Goal: Navigation & Orientation: Understand site structure

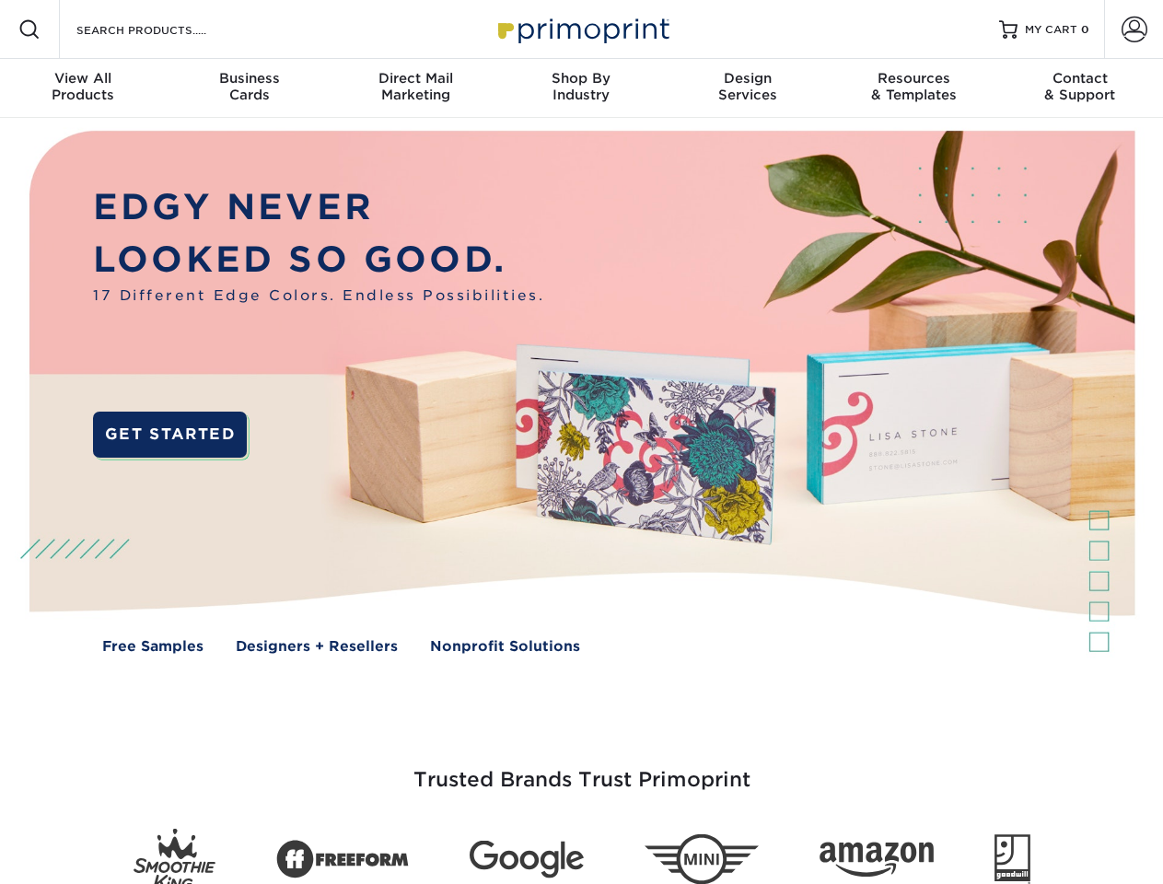
click at [581, 442] on img at bounding box center [581, 405] width 1151 height 575
click at [29, 29] on span at bounding box center [29, 29] width 22 height 22
click at [1133, 29] on span at bounding box center [1134, 30] width 26 height 26
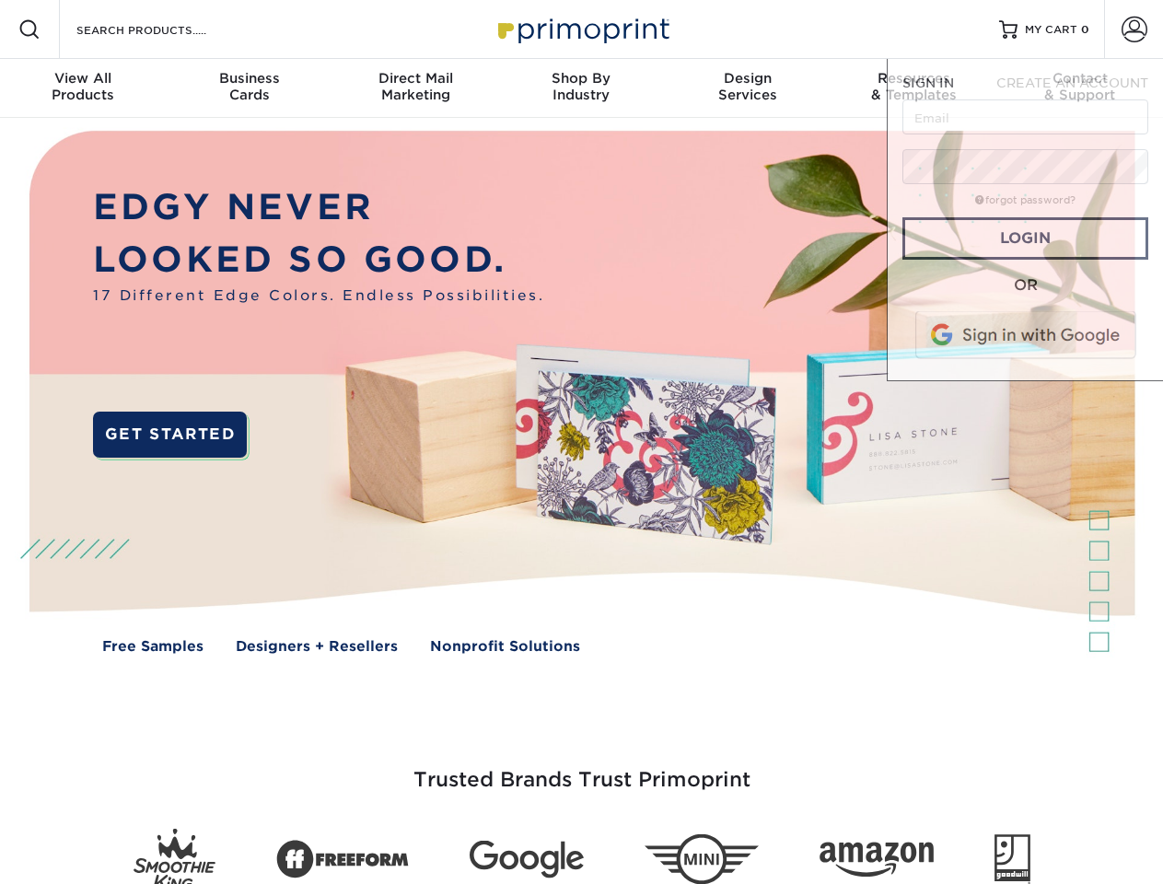
click at [83, 88] on div "View All Products" at bounding box center [83, 86] width 166 height 33
click at [249, 88] on div "Business Cards" at bounding box center [249, 86] width 166 height 33
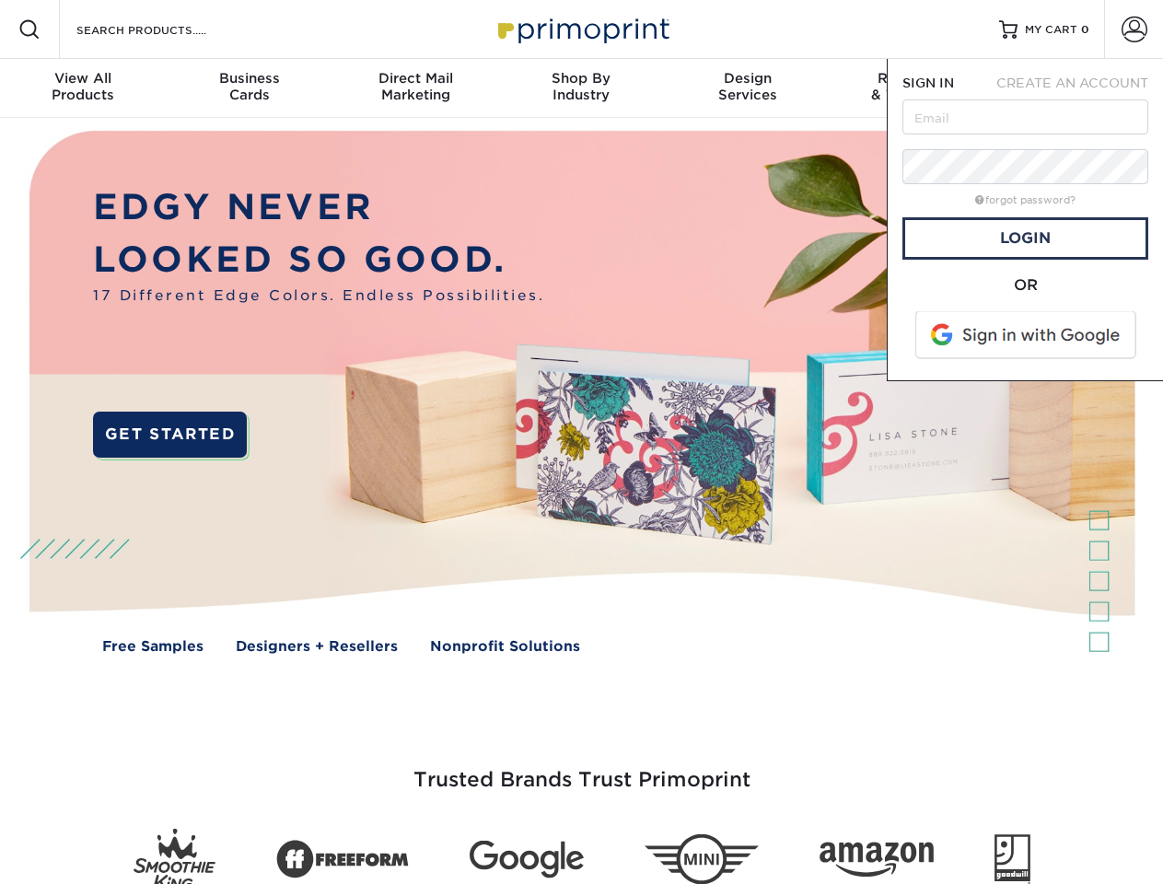
click at [415, 88] on div "Direct Mail Marketing" at bounding box center [415, 86] width 166 height 33
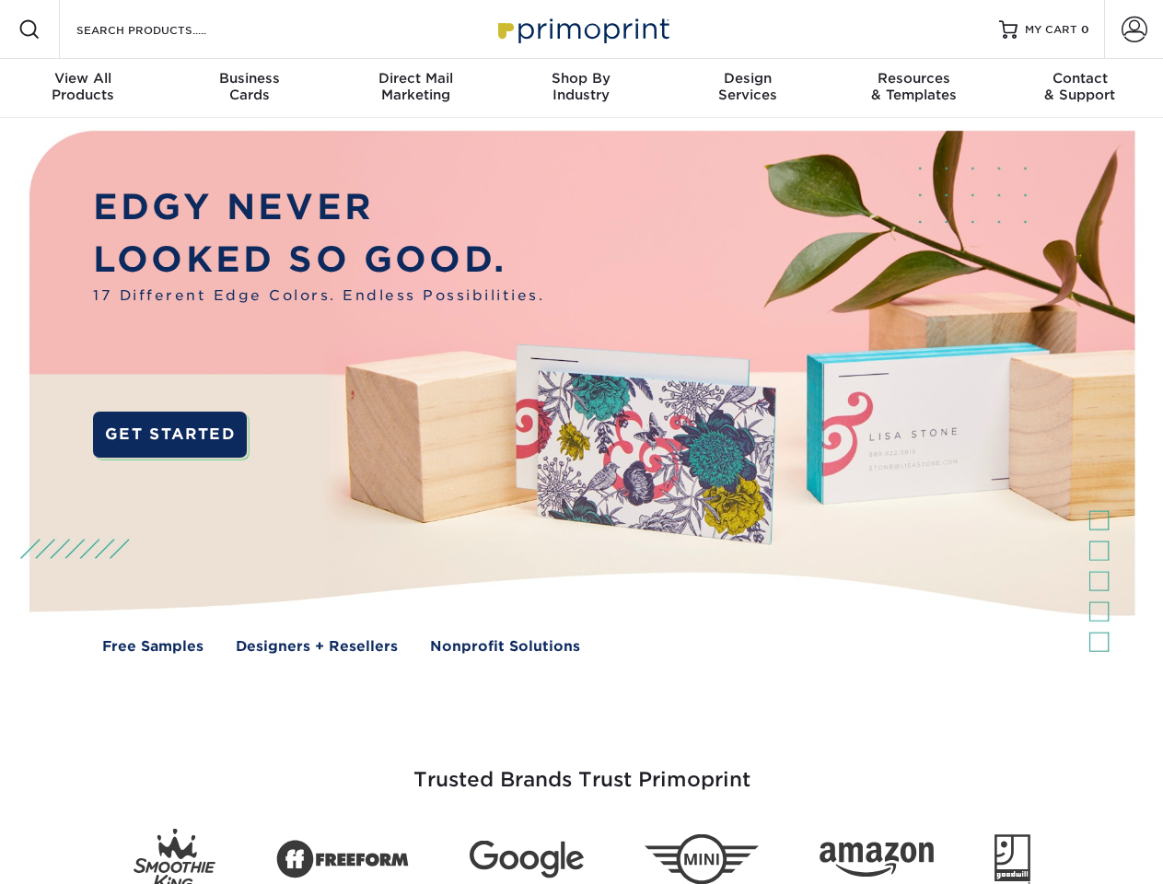
click at [581, 88] on div "Shop By Industry" at bounding box center [581, 86] width 166 height 33
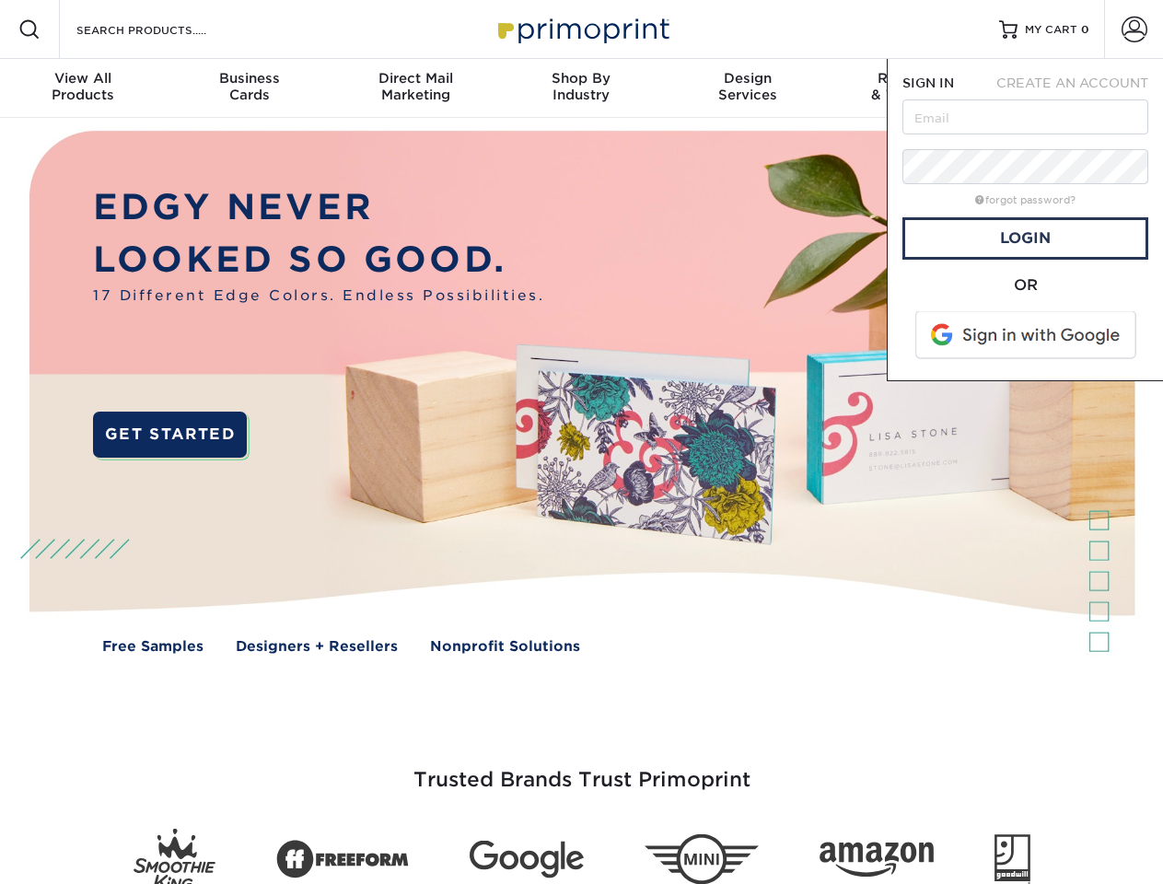
click at [748, 88] on div "Design Services" at bounding box center [748, 86] width 166 height 33
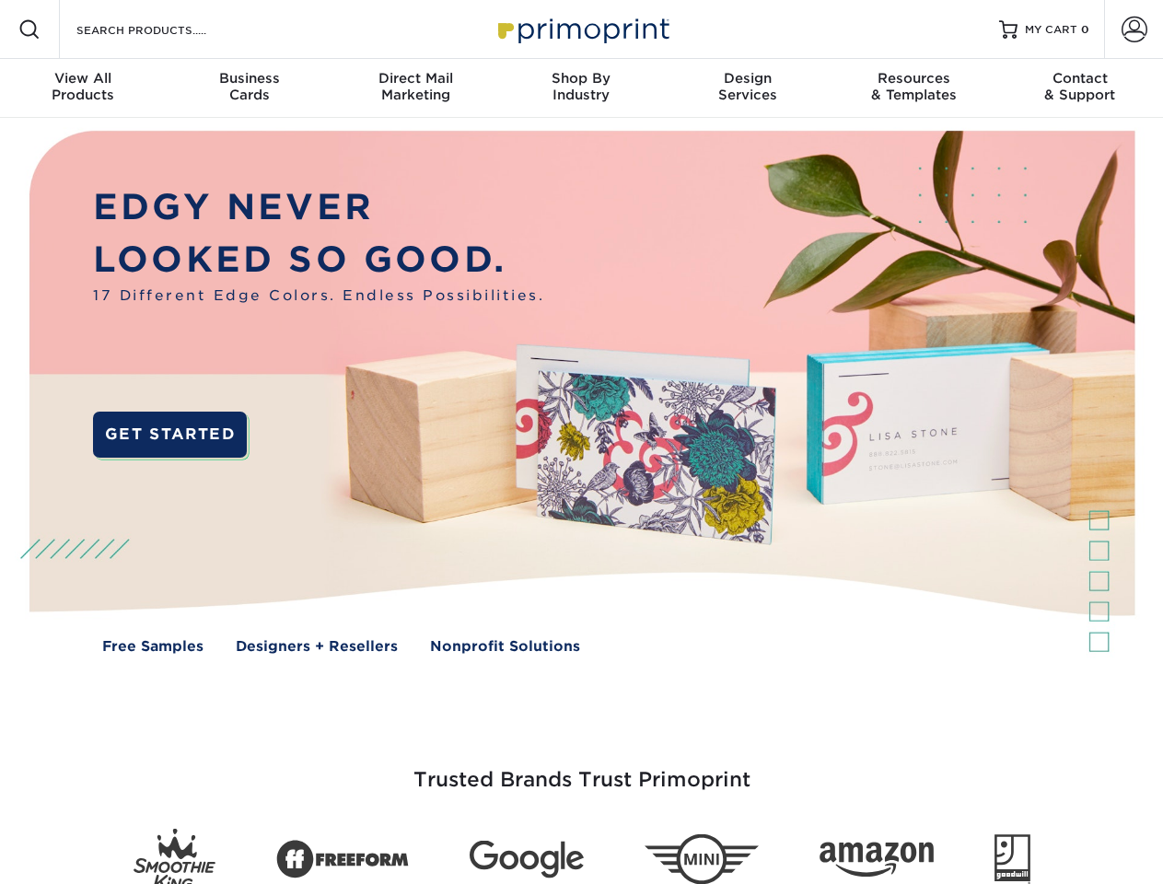
click at [913, 88] on span "SIGN IN" at bounding box center [928, 82] width 52 height 15
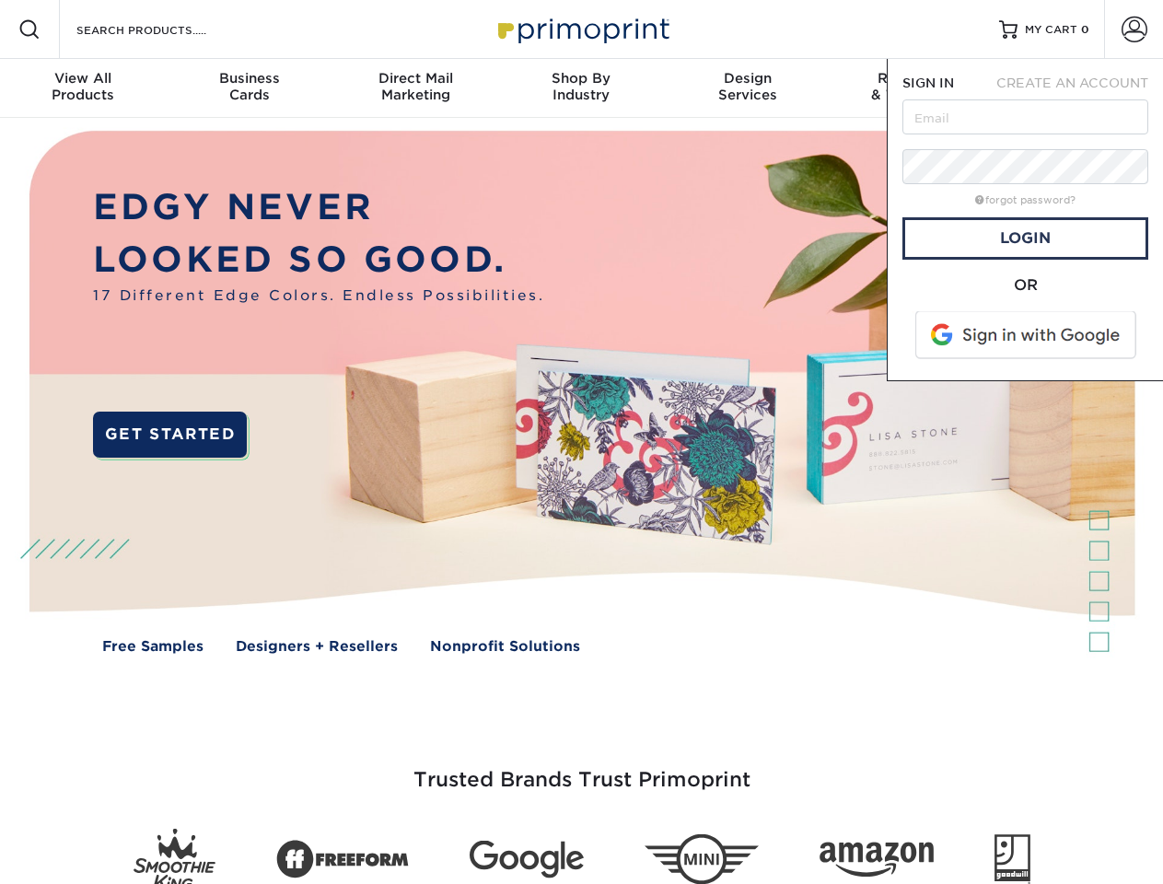
click at [1080, 88] on div "Contact & Support" at bounding box center [1080, 86] width 166 height 33
